Goal: Information Seeking & Learning: Learn about a topic

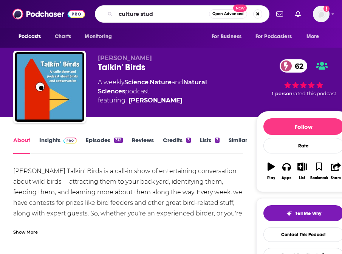
type input "culture study"
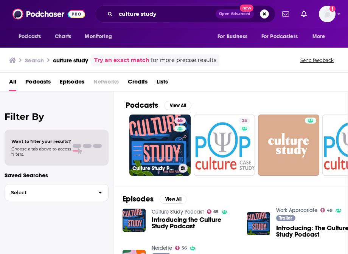
click at [166, 149] on link "65 Culture Study Podcast" at bounding box center [159, 144] width 61 height 61
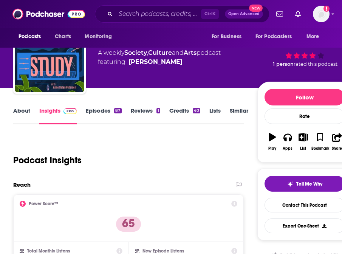
scroll to position [76, 0]
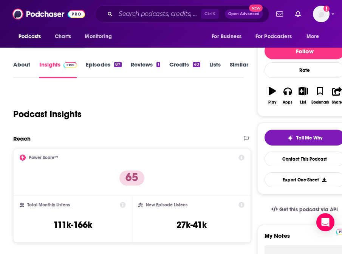
click at [26, 70] on link "About" at bounding box center [21, 69] width 17 height 17
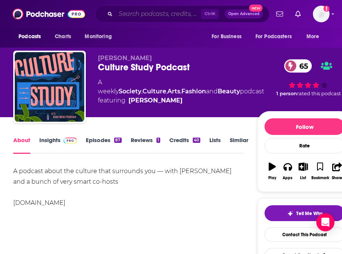
click at [157, 18] on input "Search podcasts, credits, & more..." at bounding box center [158, 14] width 85 height 12
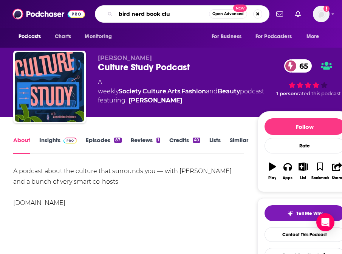
type input "bird nerd book club"
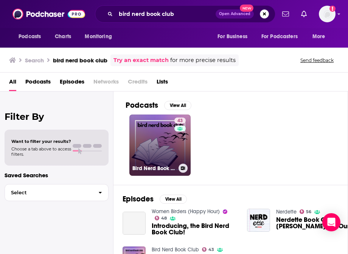
click at [146, 142] on link "43 Bird Nerd Book Club" at bounding box center [159, 144] width 61 height 61
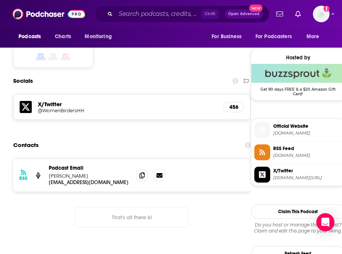
scroll to position [529, 0]
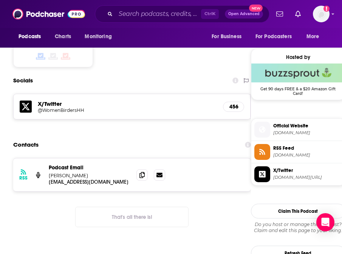
drag, startPoint x: 260, startPoint y: 27, endPoint x: 185, endPoint y: 5, distance: 78.2
click at [260, 27] on div "Podcasts Charts Monitoring Ctrl K Open Advanced New For Business For Podcasters…" at bounding box center [171, 14] width 342 height 28
